Goal: Obtain resource: Download file/media

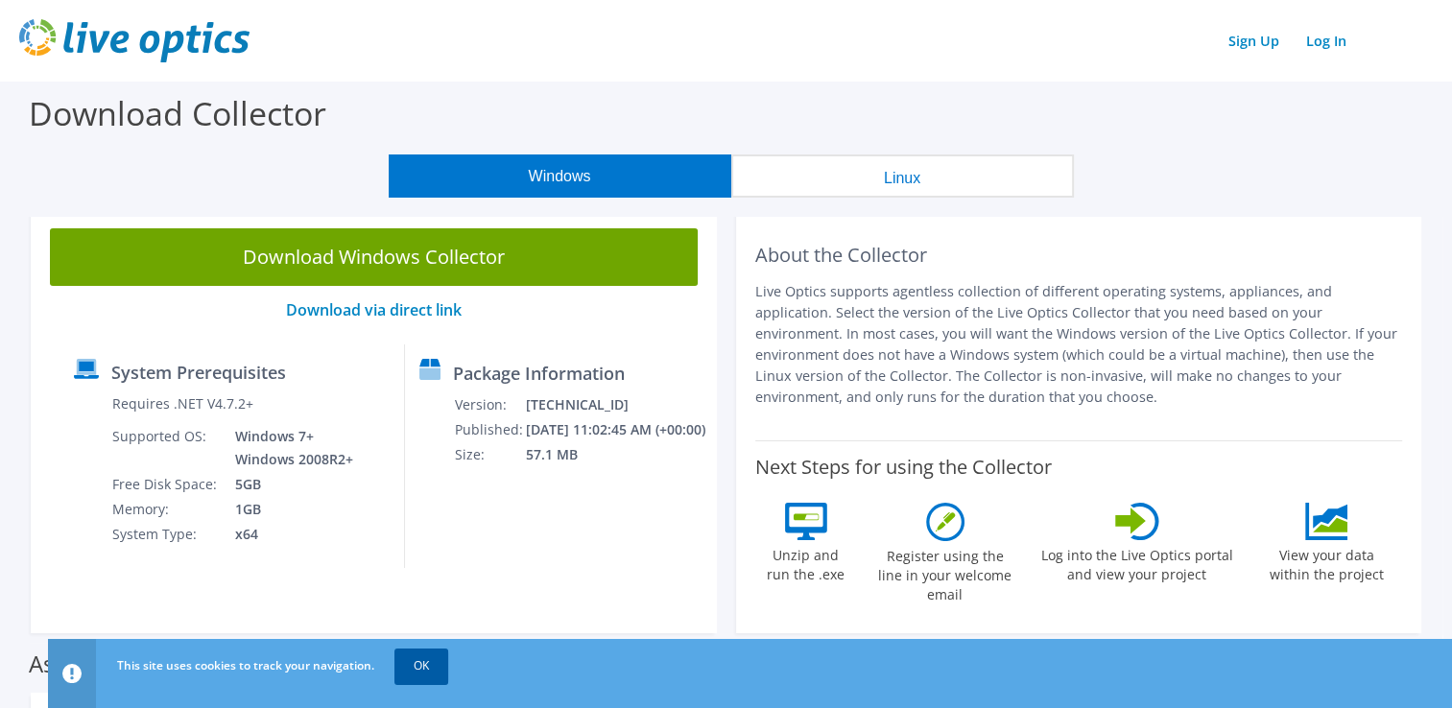
click at [424, 666] on link "OK" at bounding box center [421, 666] width 54 height 35
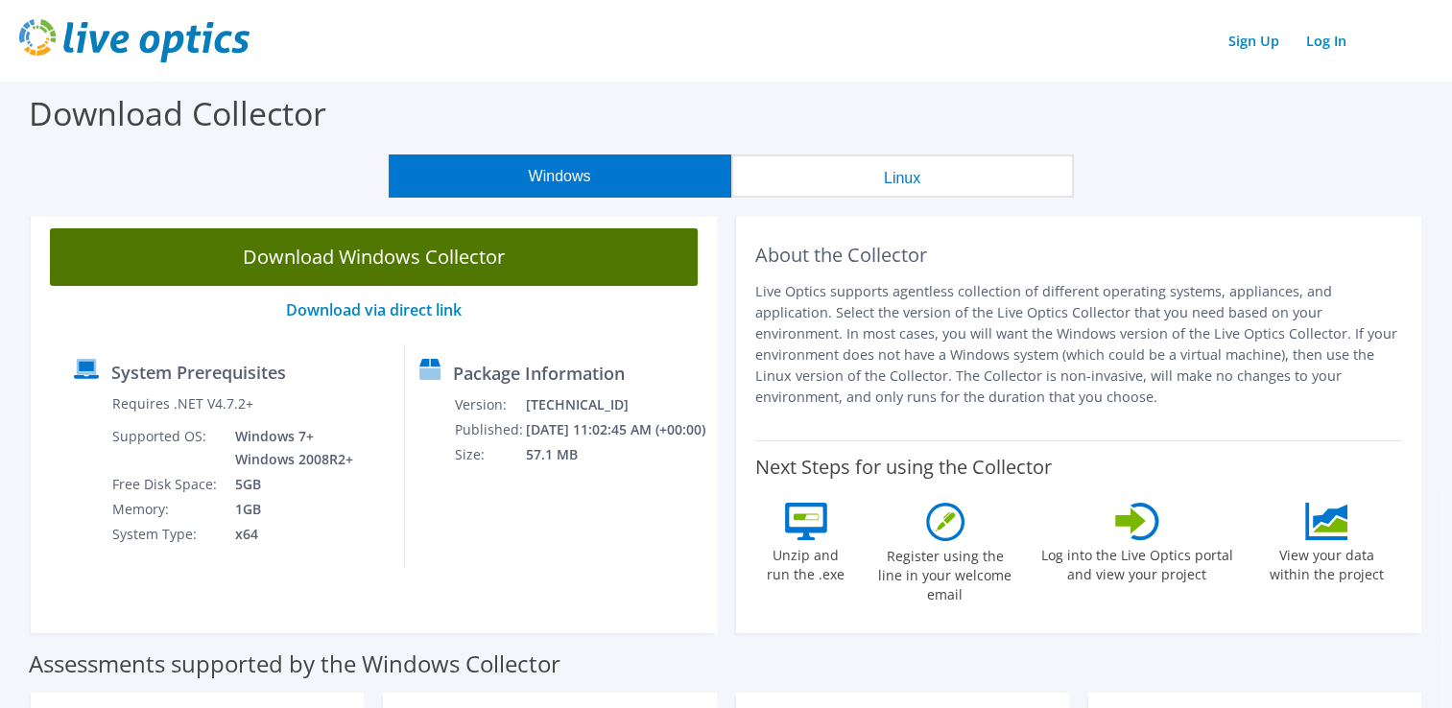
click at [429, 257] on link "Download Windows Collector" at bounding box center [374, 257] width 648 height 58
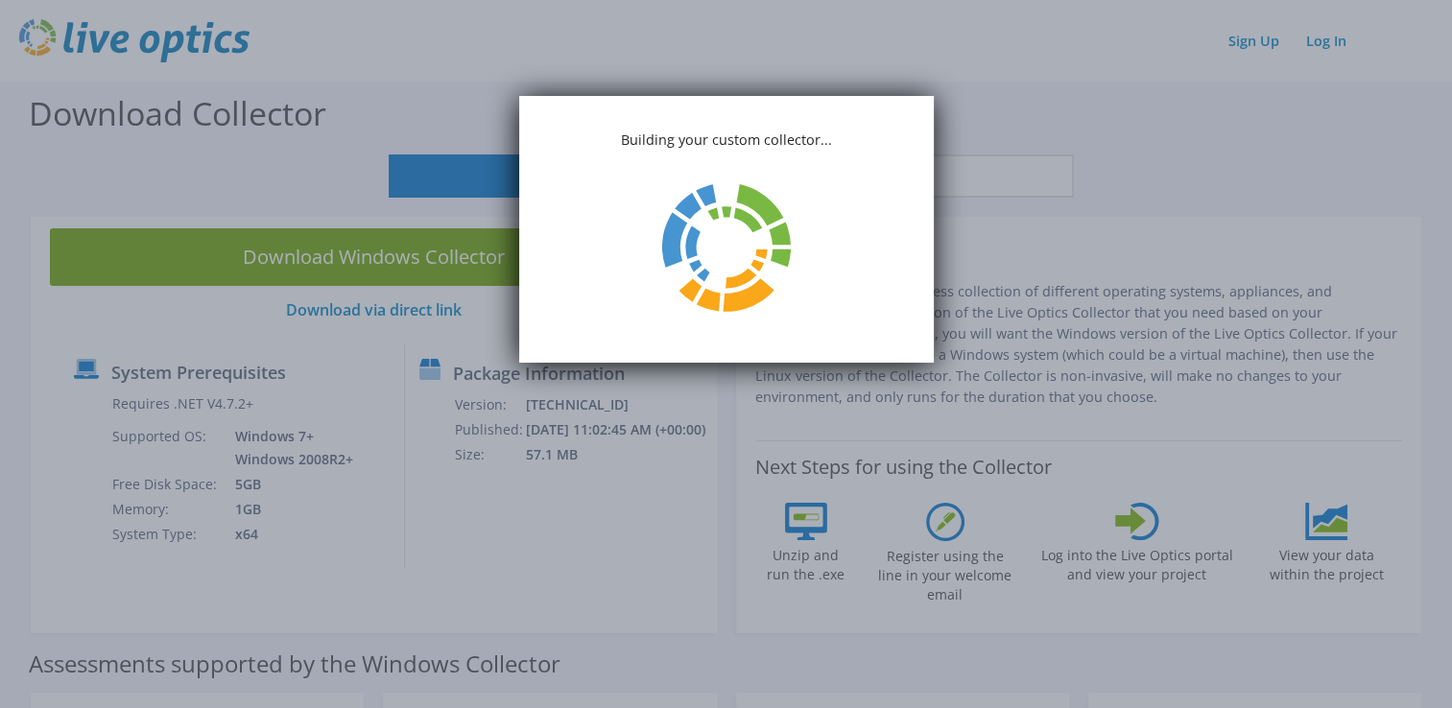
click at [883, 112] on div "Building your custom collector..." at bounding box center [726, 229] width 415 height 267
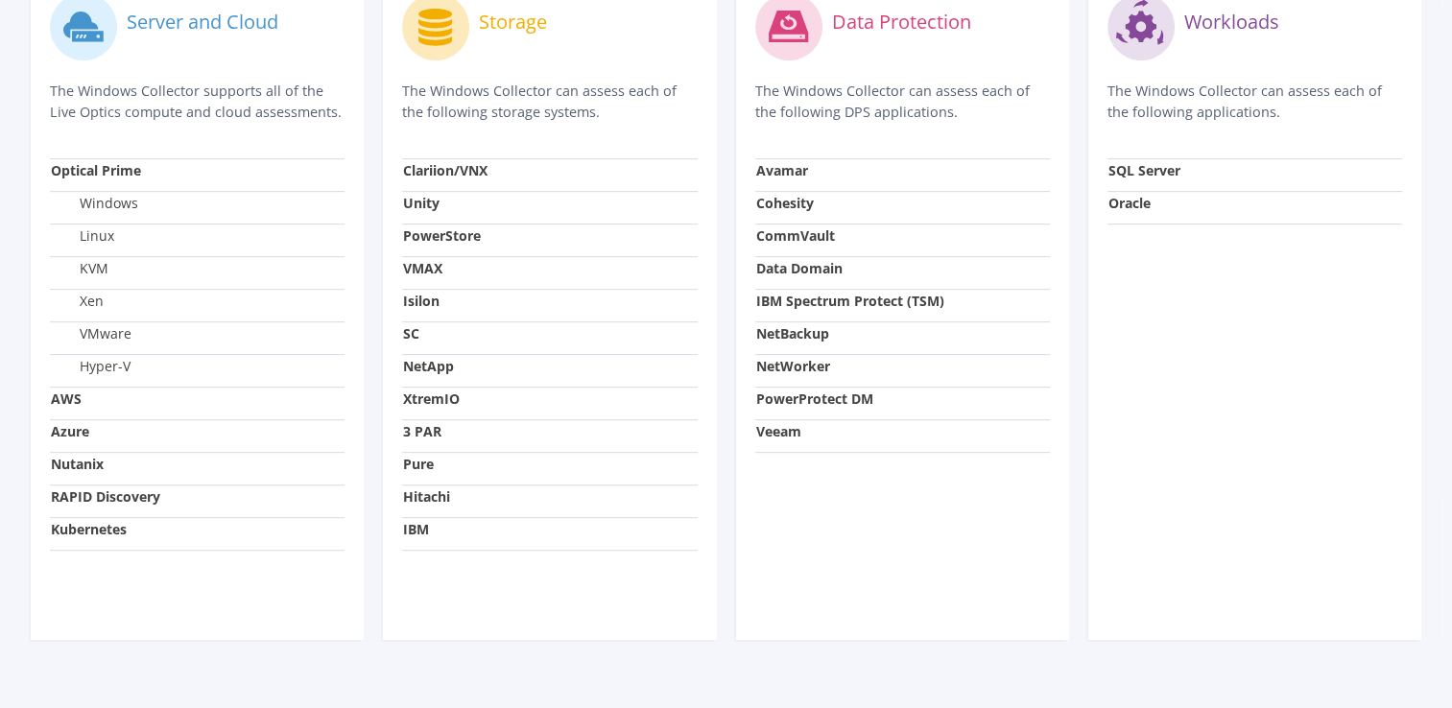
scroll to position [734, 0]
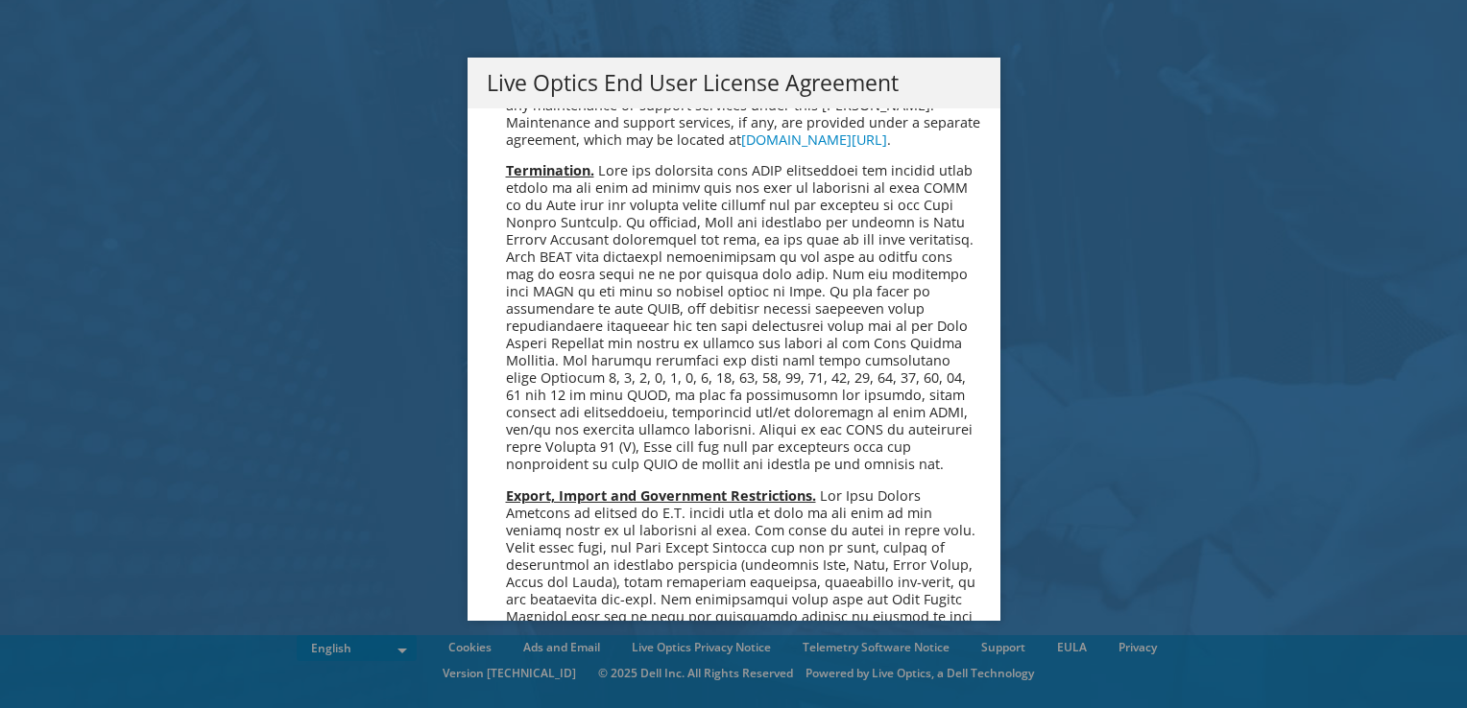
scroll to position [7258, 0]
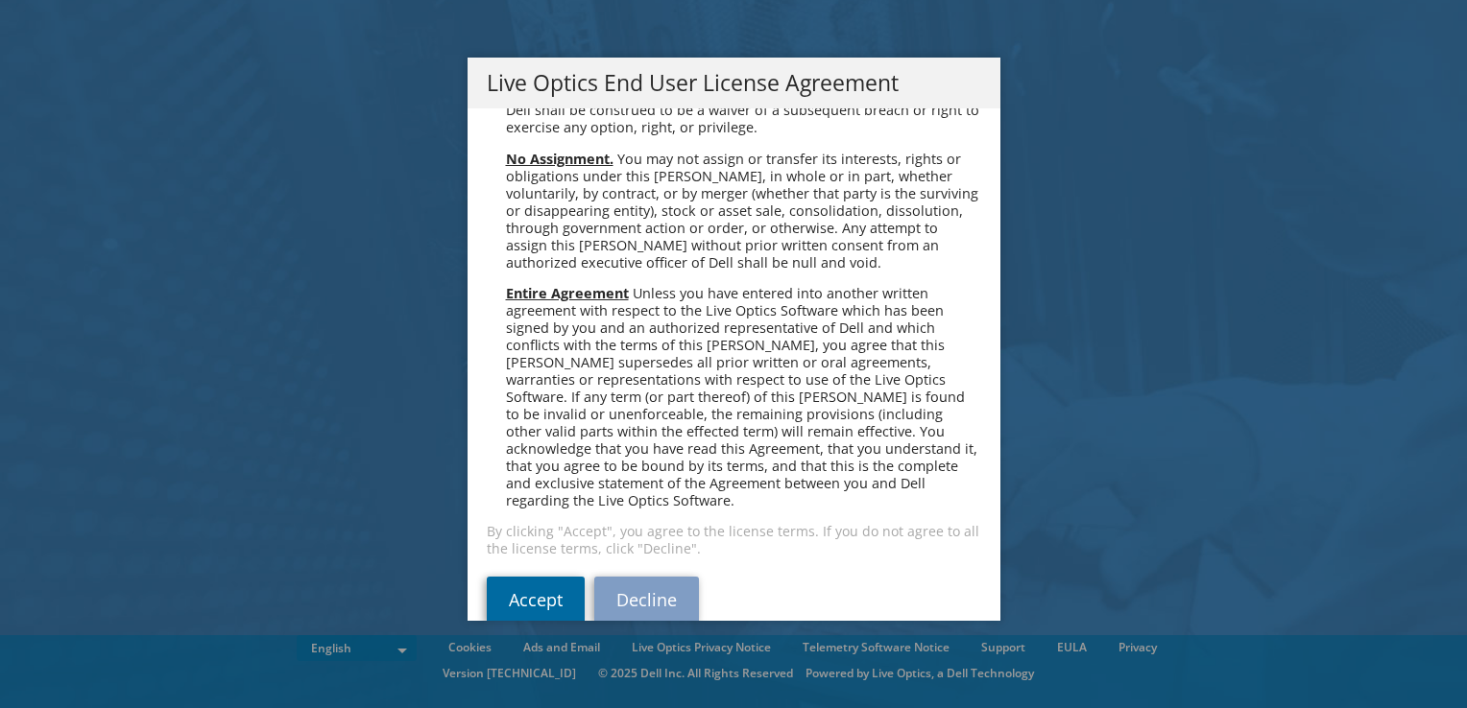
drag, startPoint x: 539, startPoint y: 572, endPoint x: 545, endPoint y: 563, distance: 10.4
click at [538, 577] on link "Accept" at bounding box center [536, 600] width 98 height 46
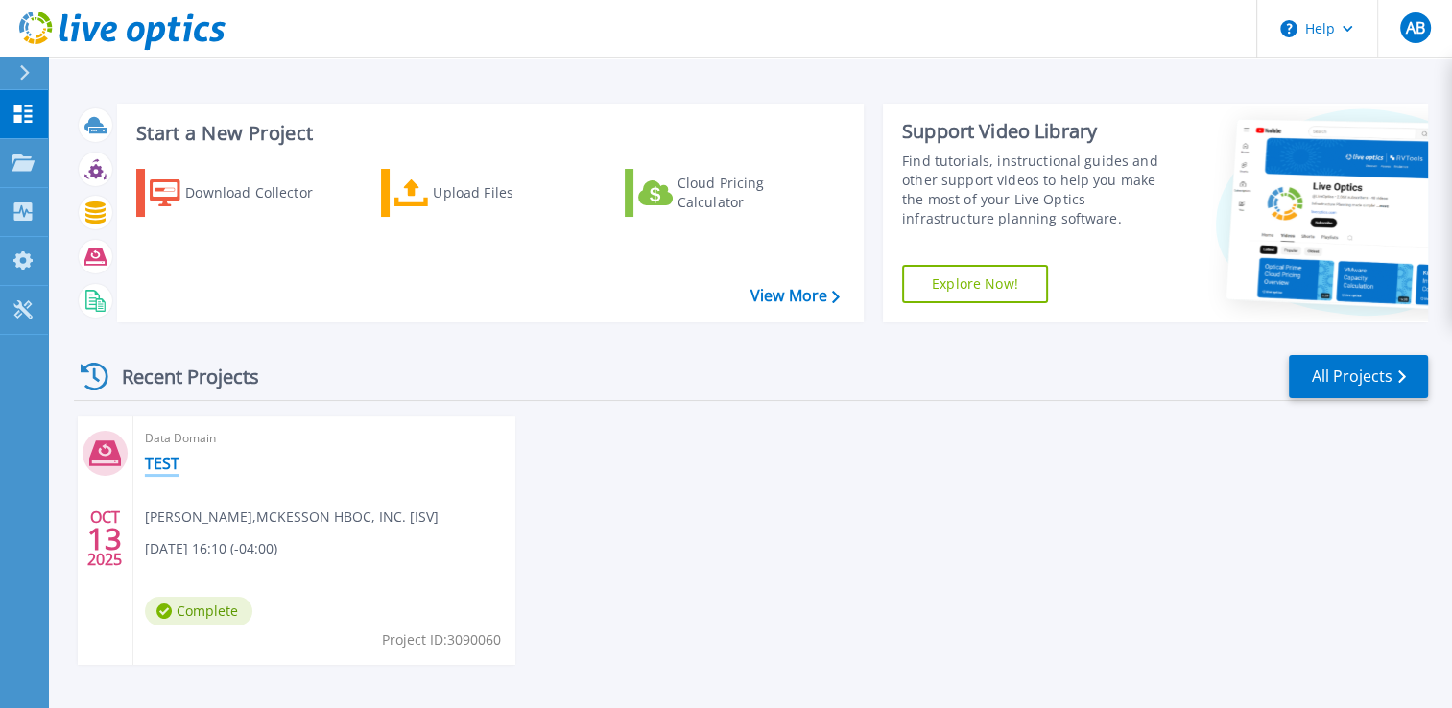
click at [169, 466] on link "TEST" at bounding box center [162, 463] width 35 height 19
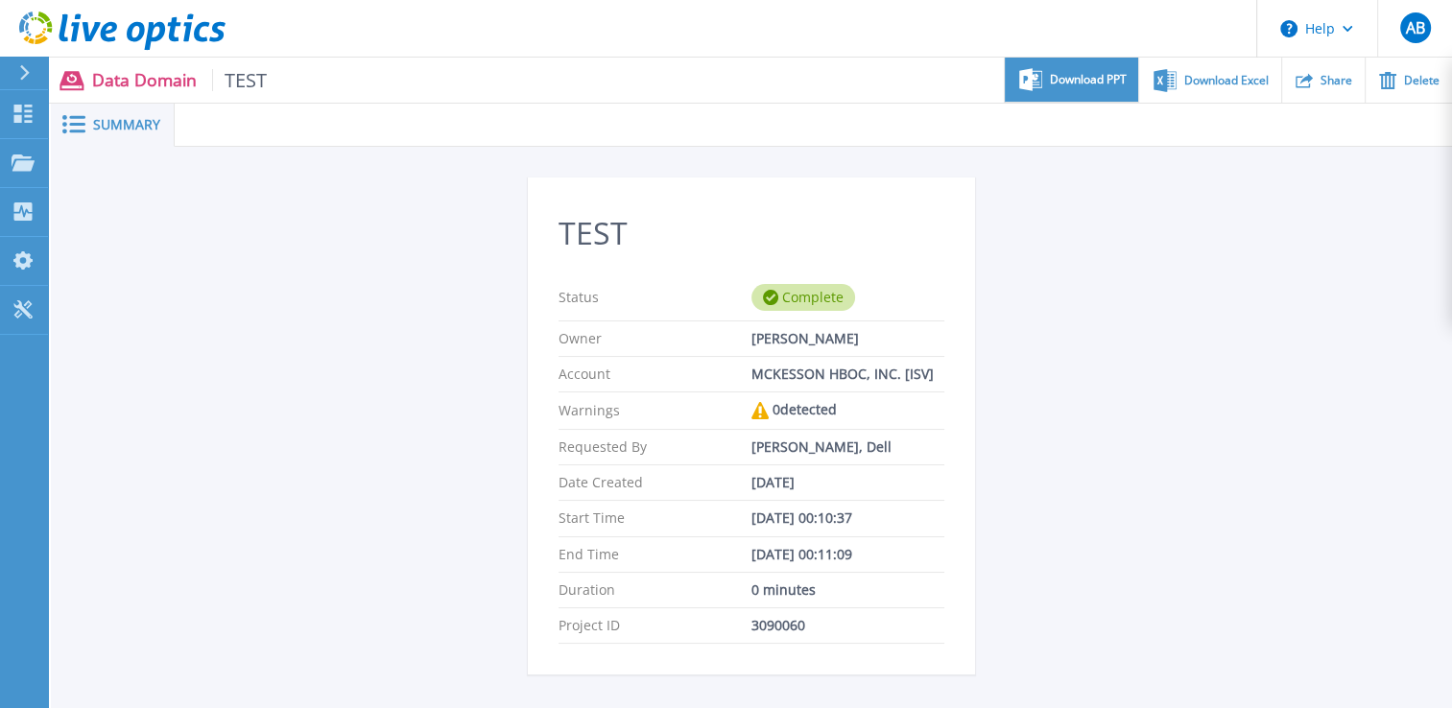
click at [1078, 90] on div "Download PPT" at bounding box center [1071, 80] width 133 height 45
drag, startPoint x: 372, startPoint y: 292, endPoint x: 306, endPoint y: 254, distance: 76.1
click at [372, 292] on div "TEST Status Complete Owner Abdul Bari Account MCKESSON HBOC, INC. [ISV] Warning…" at bounding box center [752, 541] width 918 height 726
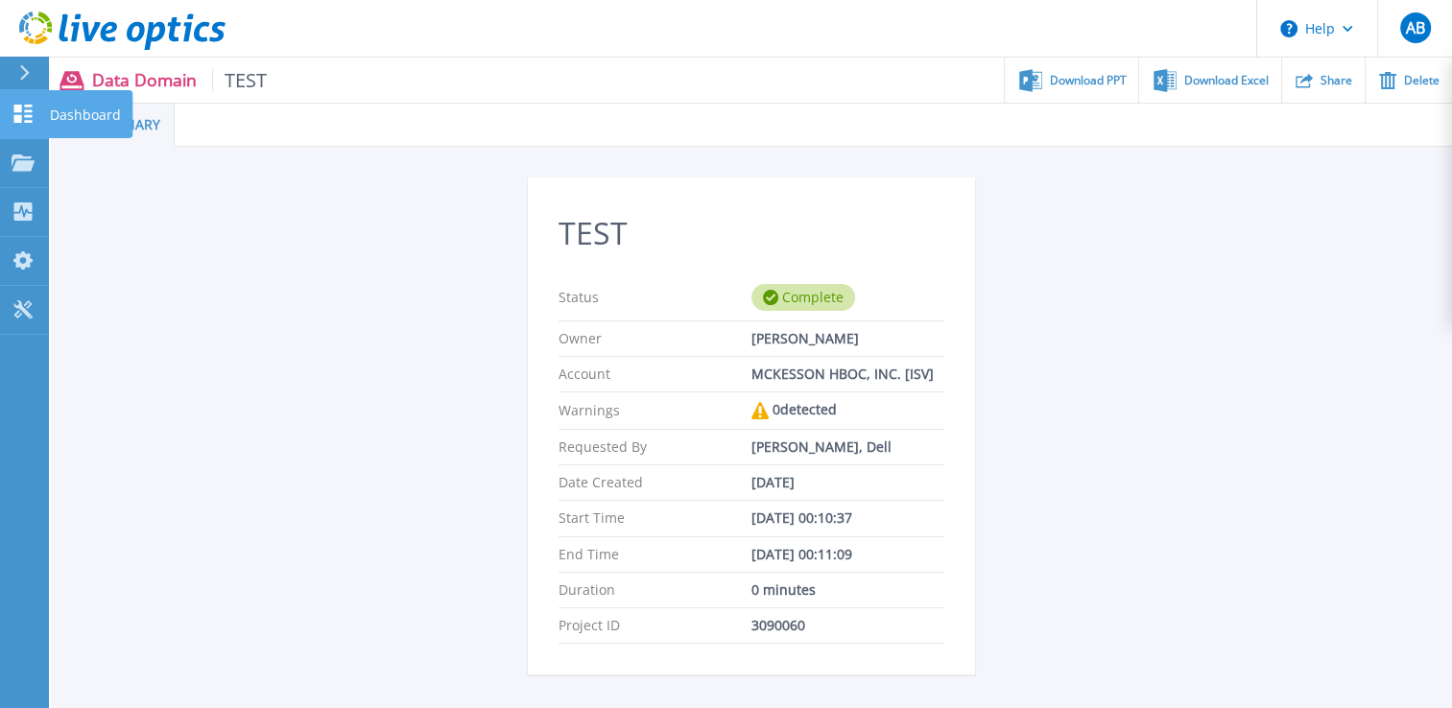
click at [0, 113] on link "Dashboard Dashboard" at bounding box center [24, 114] width 48 height 49
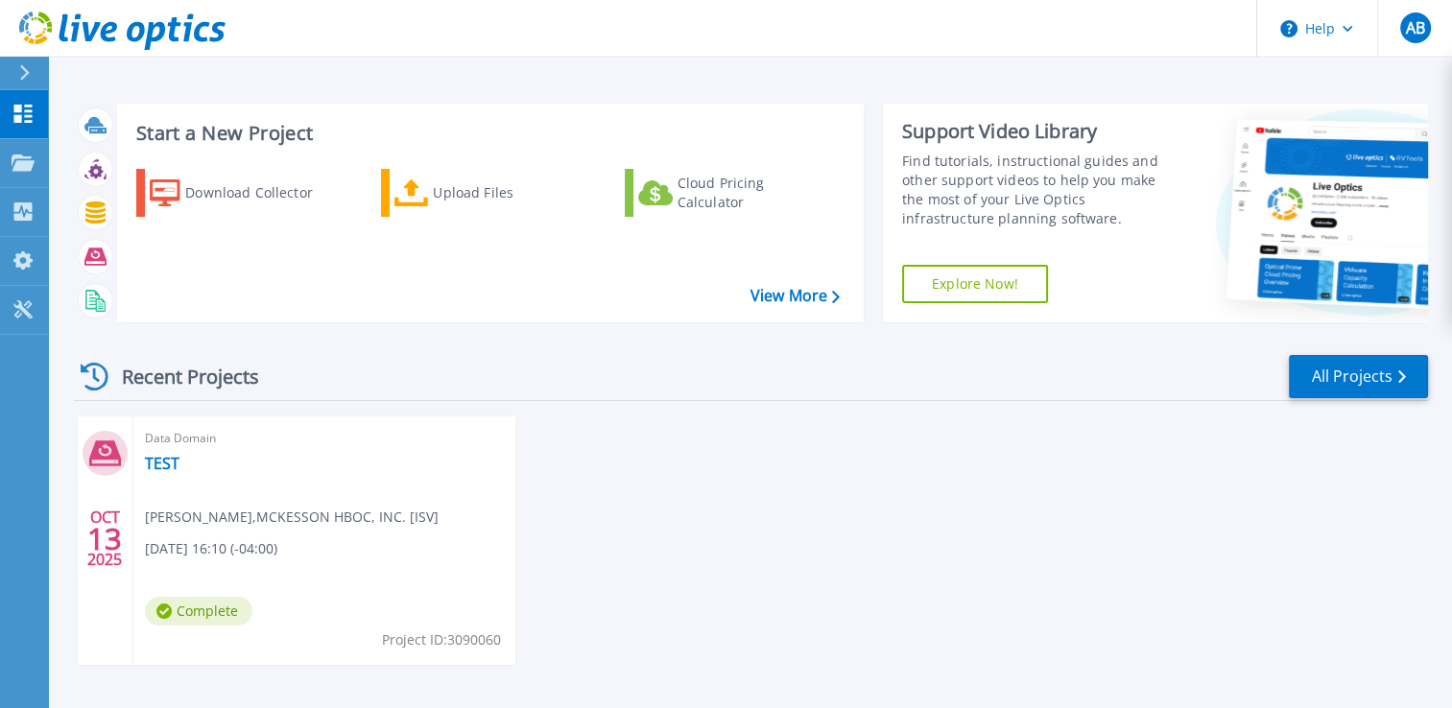
drag, startPoint x: 1185, startPoint y: 442, endPoint x: 1179, endPoint y: 424, distance: 18.5
click at [1185, 442] on div "[DATE] Data Domain TEST [PERSON_NAME] , MCKESSON HBOC, INC. [ISV] [DATE] 16:10 …" at bounding box center [744, 560] width 1370 height 287
click at [766, 300] on link "View More" at bounding box center [795, 296] width 89 height 18
